Goal: Check status: Check status

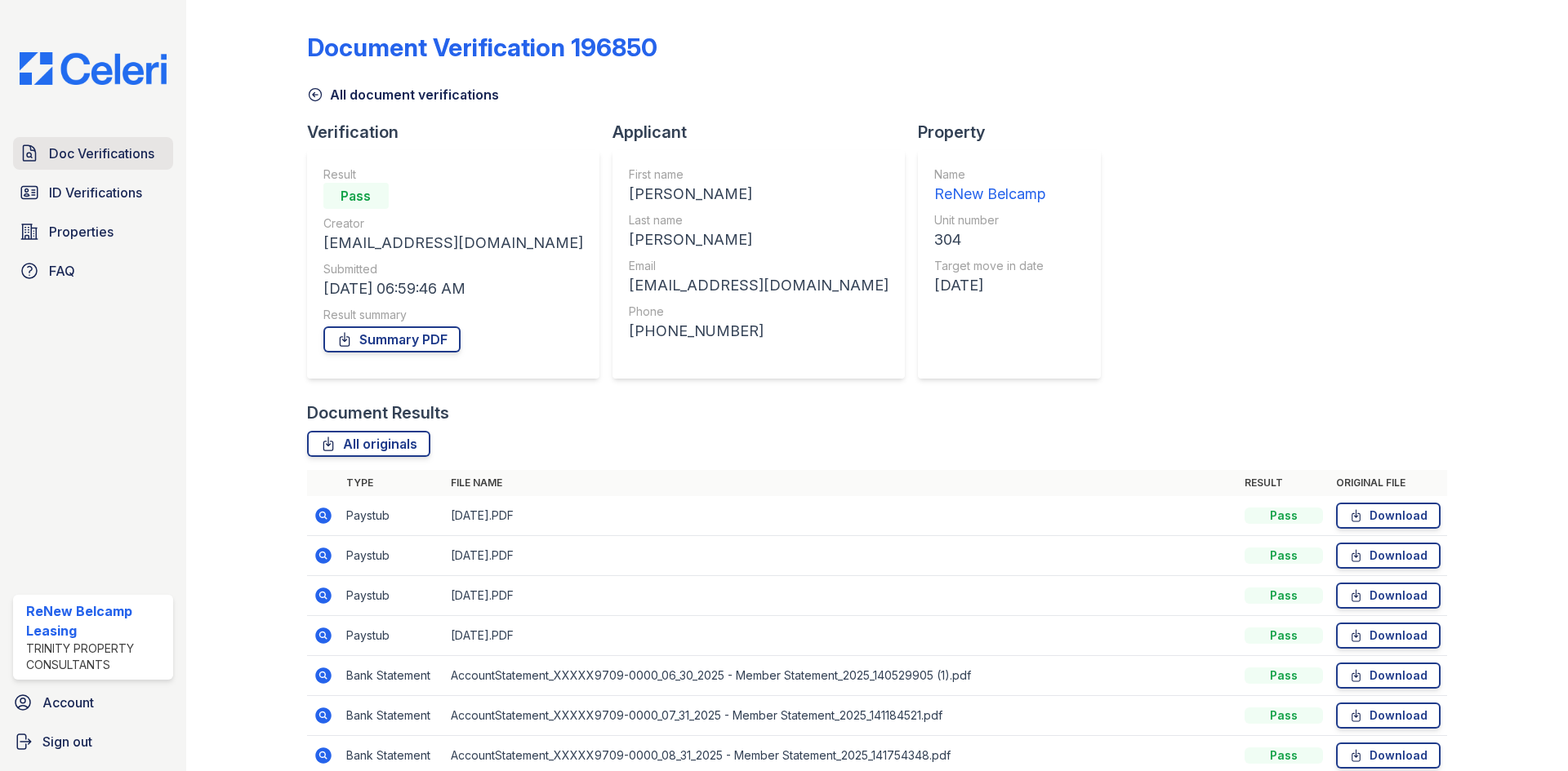
click at [82, 148] on span "Doc Verifications" at bounding box center [102, 153] width 106 height 19
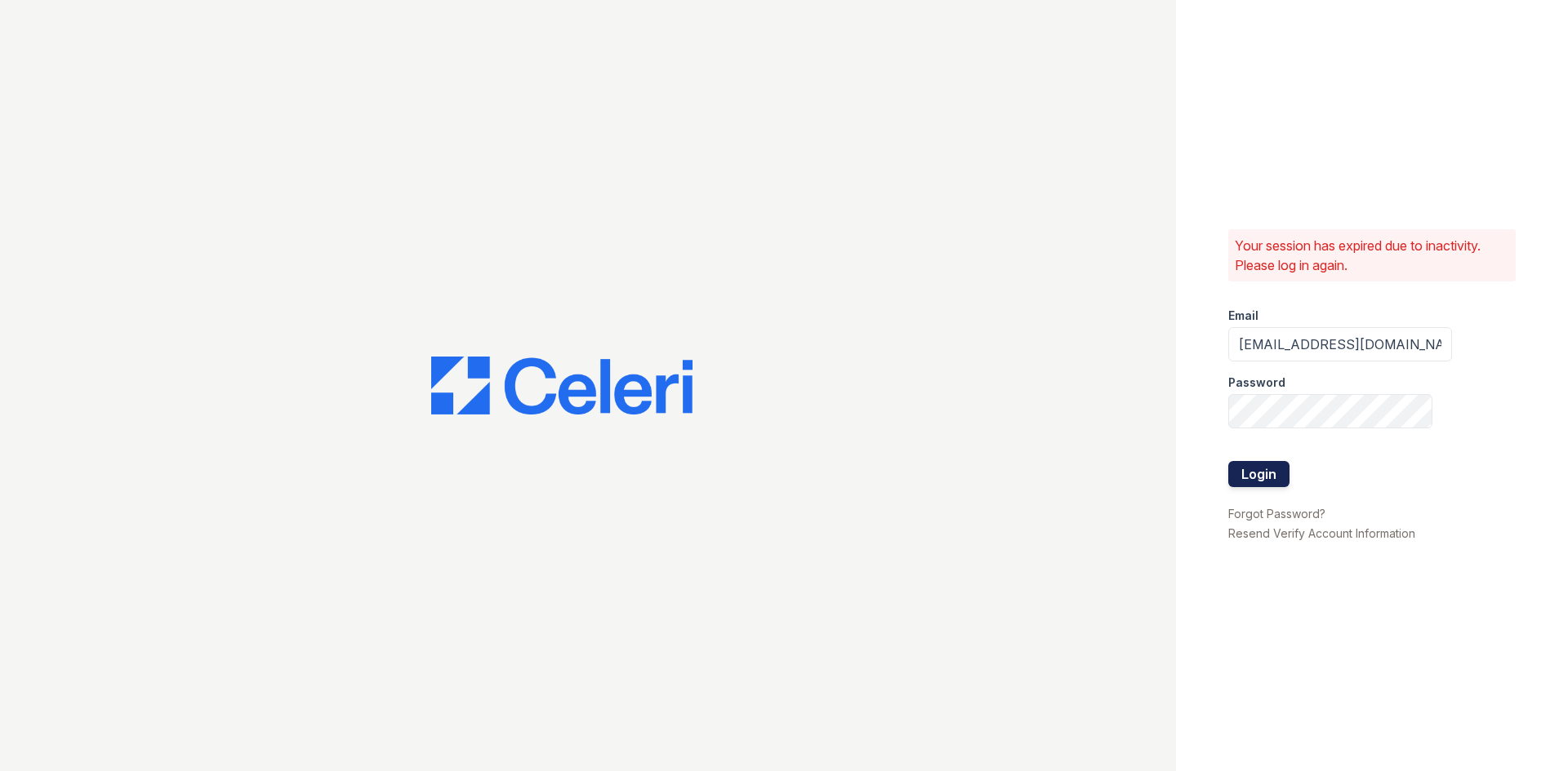
click at [1269, 473] on button "Login" at bounding box center [1259, 474] width 61 height 26
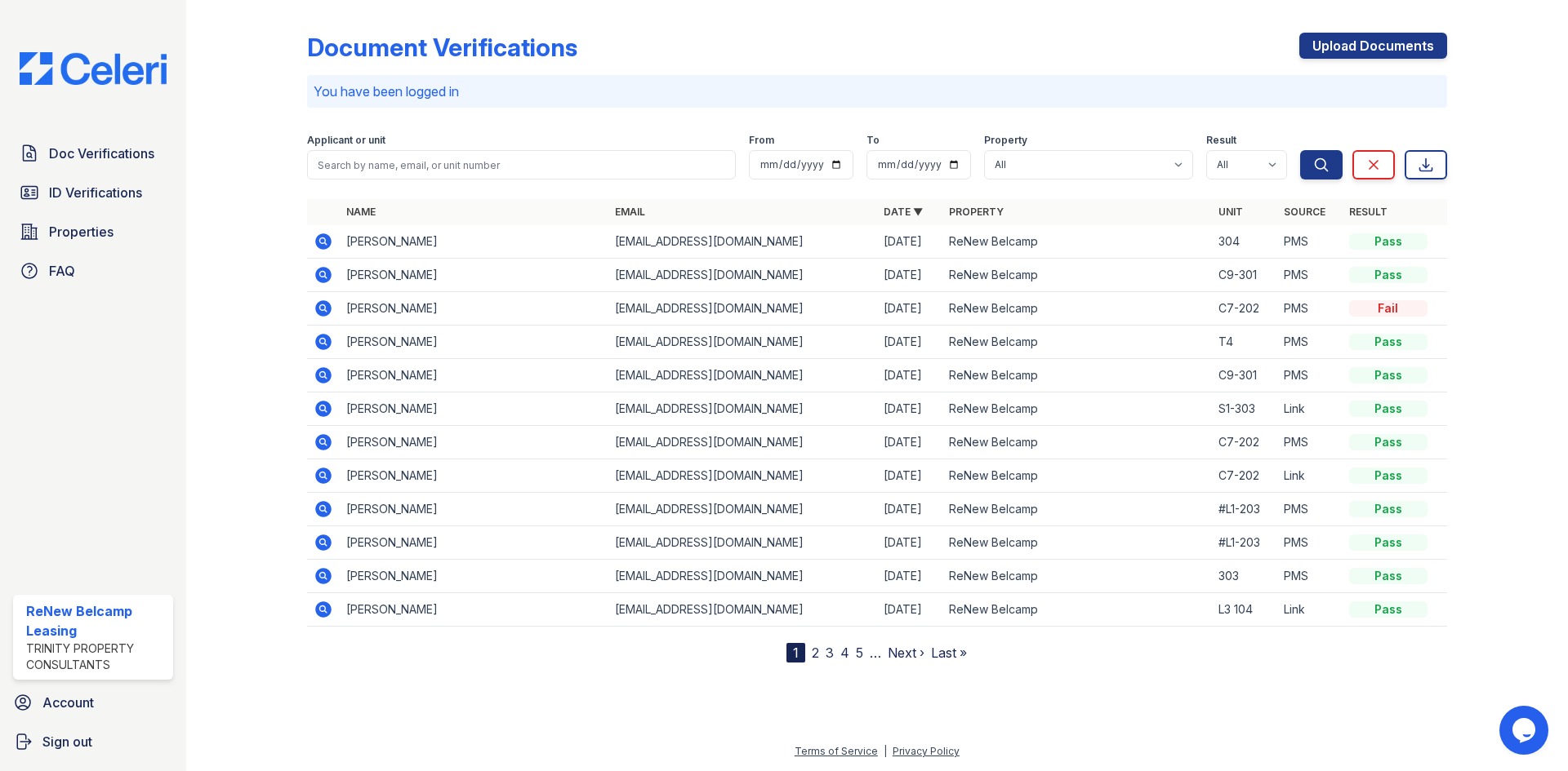
click at [330, 474] on icon at bounding box center [323, 476] width 17 height 17
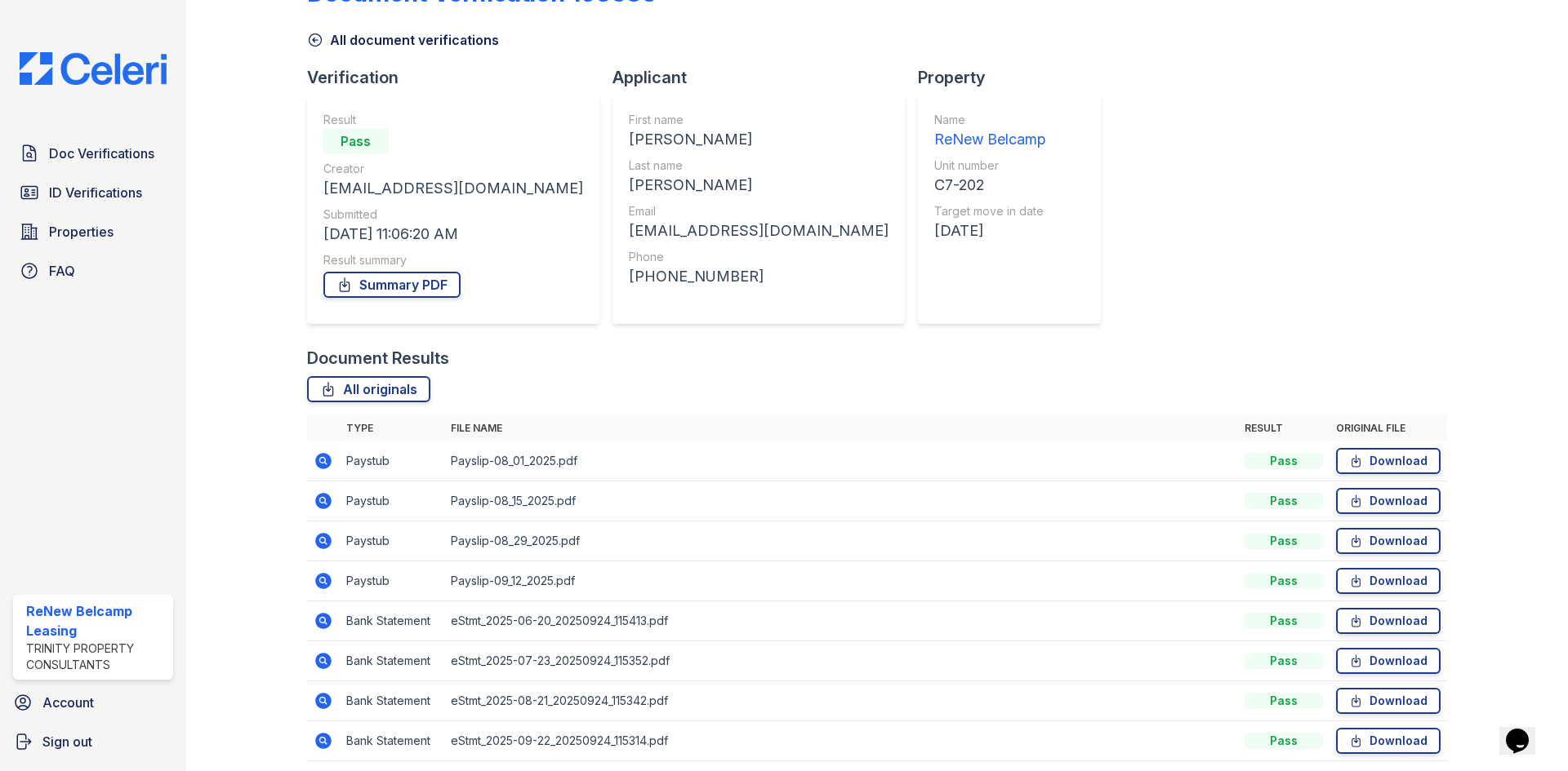
scroll to position [81, 0]
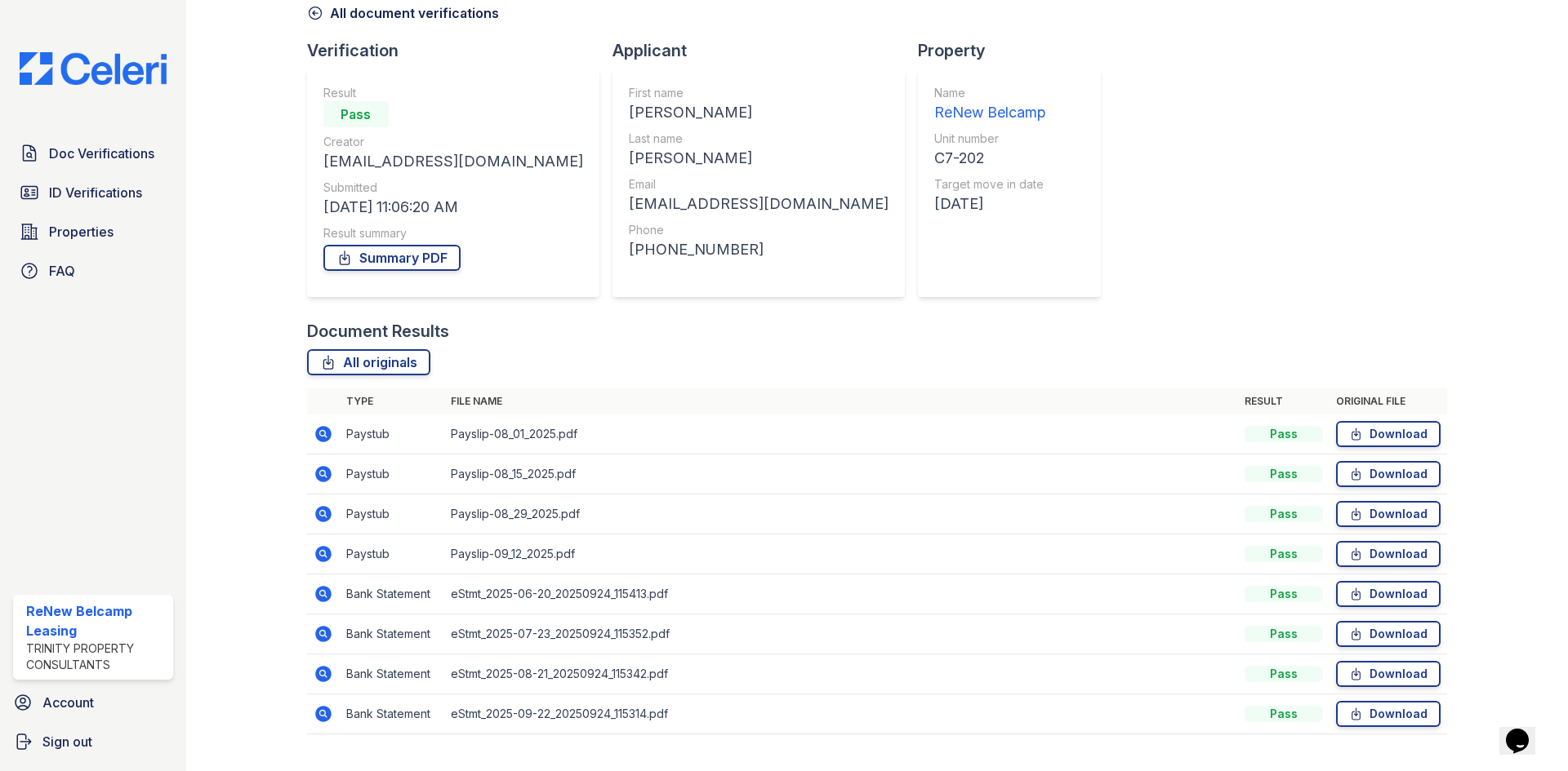
click at [370, 232] on div "Result summary" at bounding box center [453, 233] width 259 height 17
click at [370, 254] on link "Summary PDF" at bounding box center [392, 258] width 137 height 26
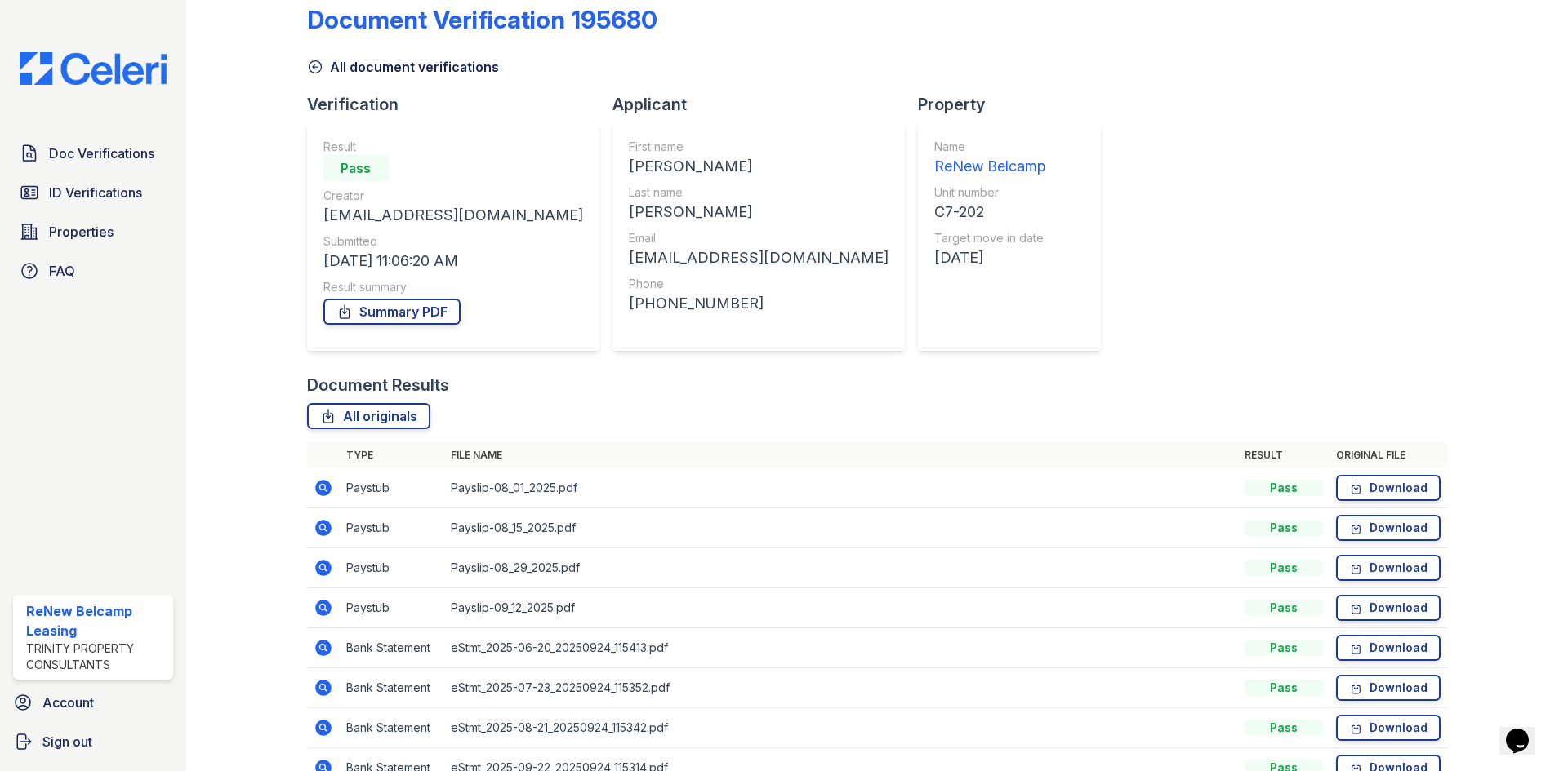
scroll to position [0, 0]
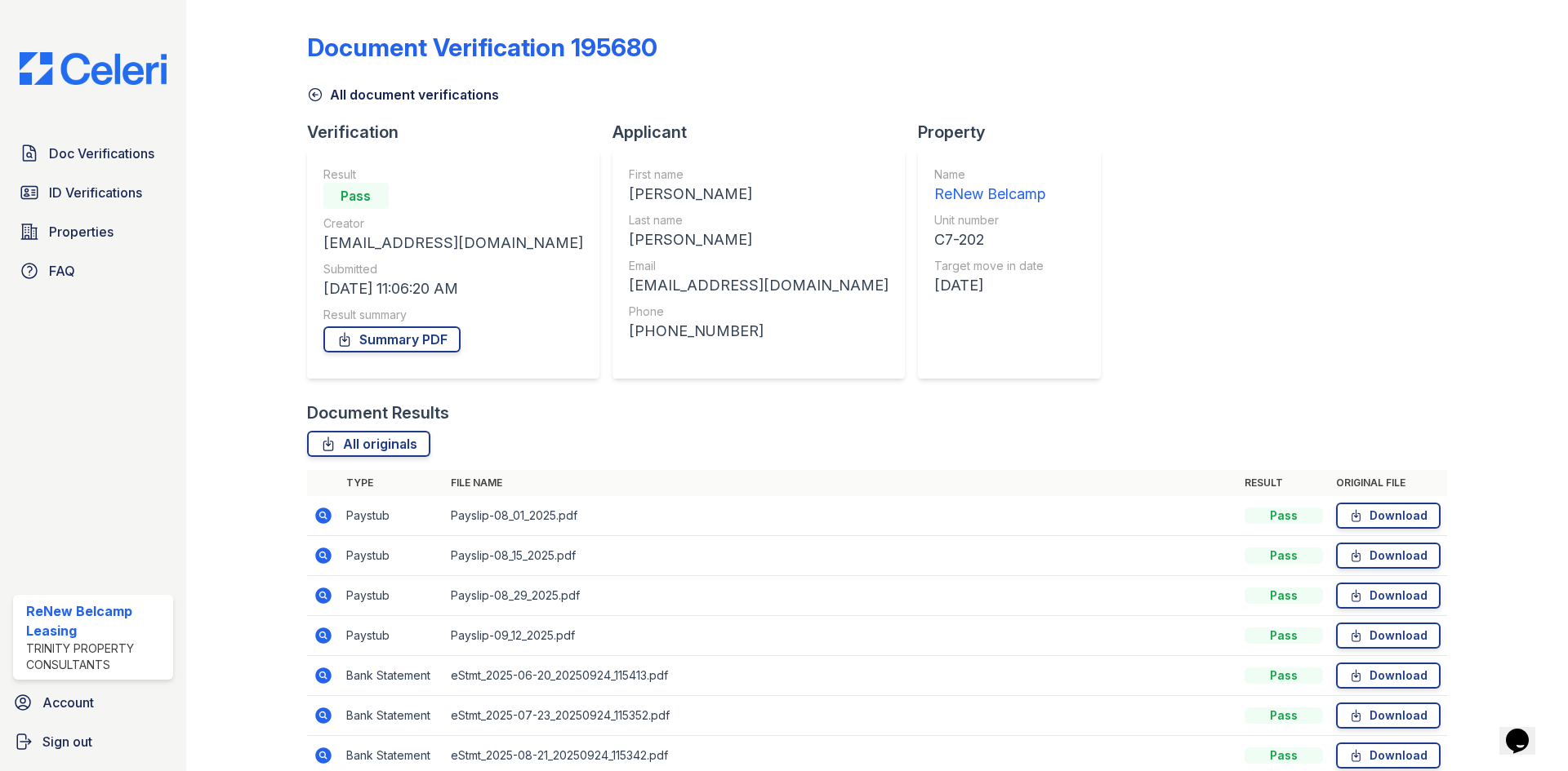
click at [339, 93] on link "All document verifications" at bounding box center [403, 94] width 192 height 19
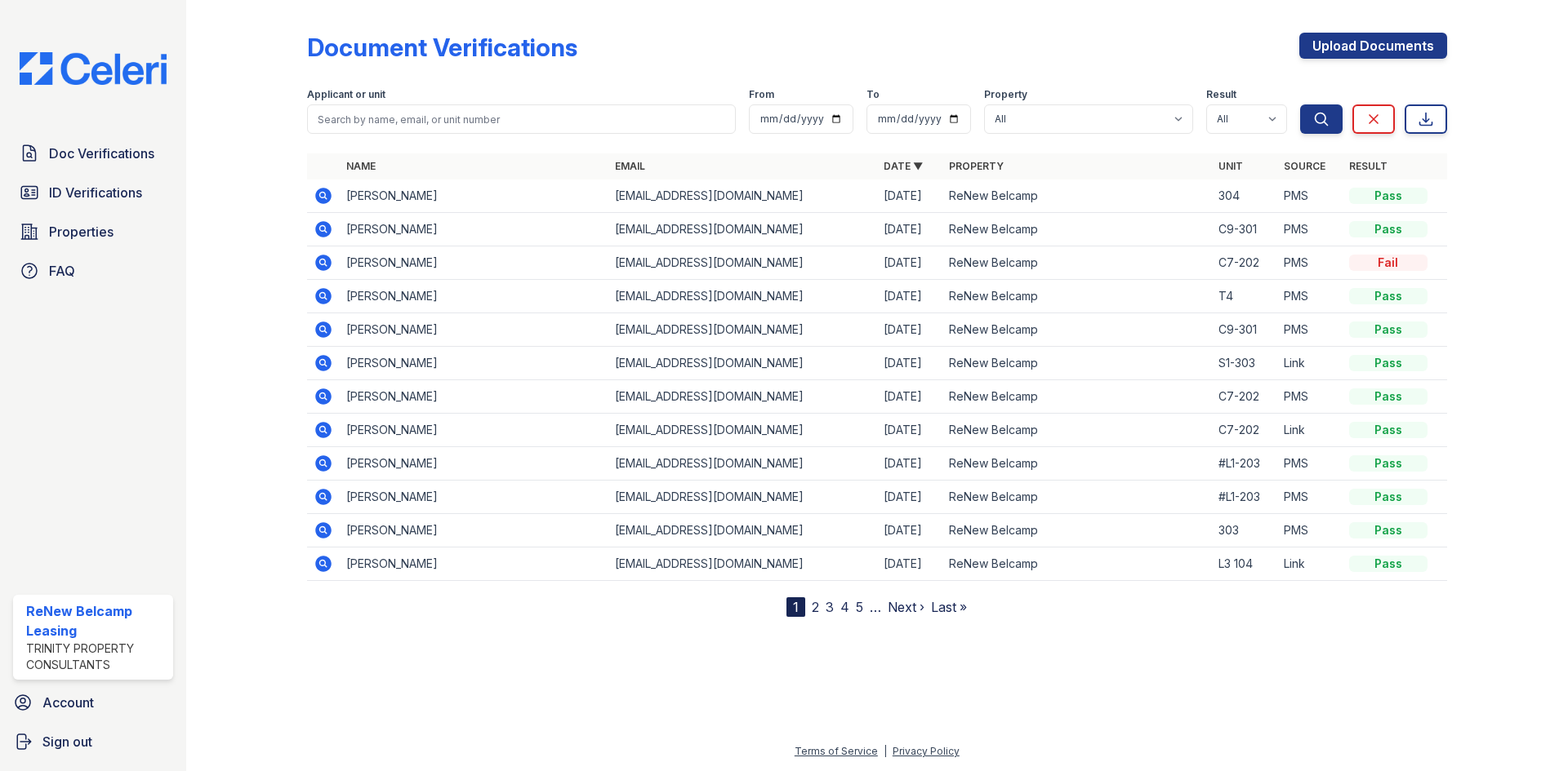
click at [323, 194] on icon at bounding box center [322, 194] width 4 height 4
